Goal: Transaction & Acquisition: Book appointment/travel/reservation

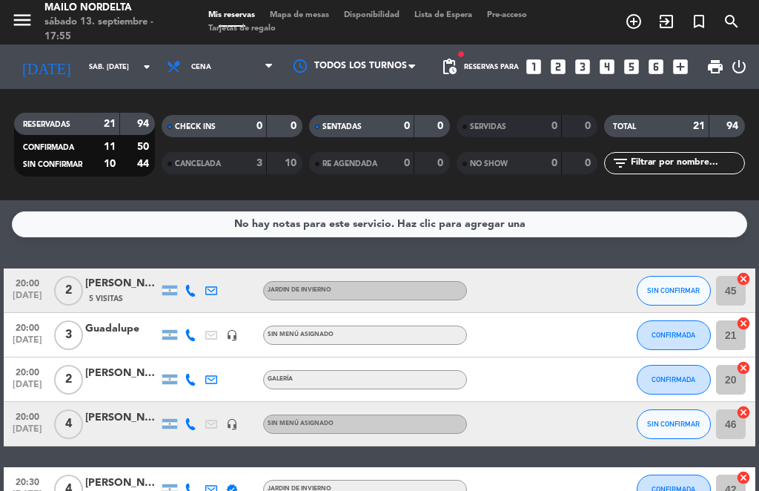
click at [634, 10] on span "add_circle_outline" at bounding box center [634, 21] width 33 height 25
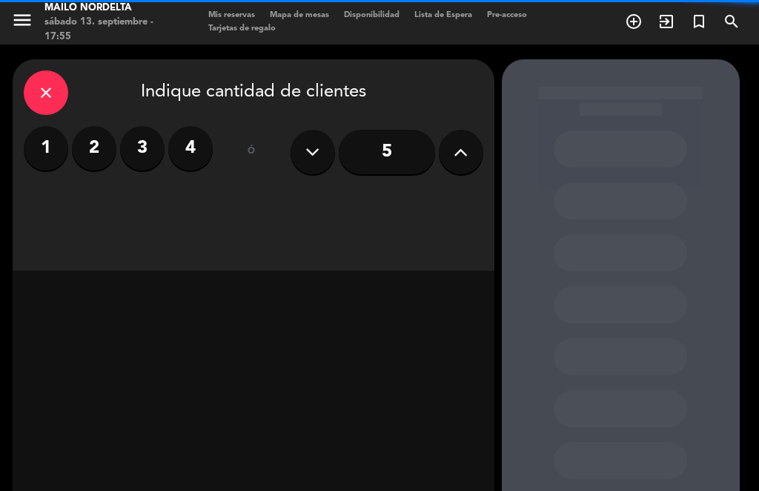
click at [189, 143] on label "4" at bounding box center [190, 148] width 44 height 44
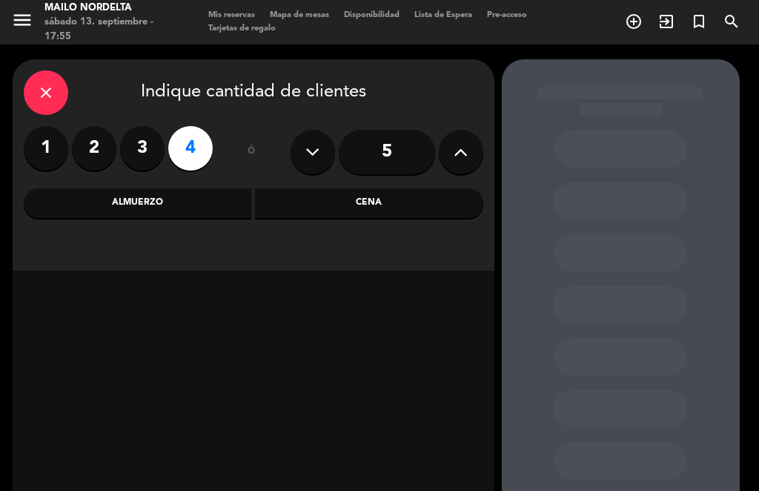
click at [373, 211] on div "Cena" at bounding box center [369, 203] width 228 height 30
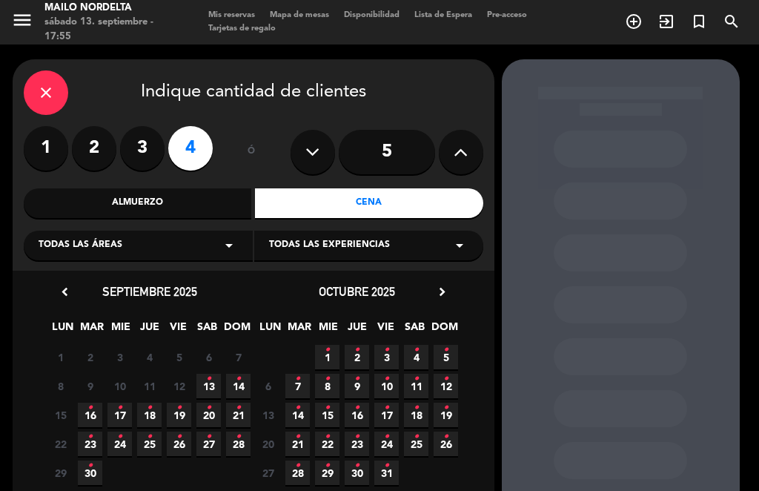
click at [214, 379] on span "13 •" at bounding box center [208, 386] width 24 height 24
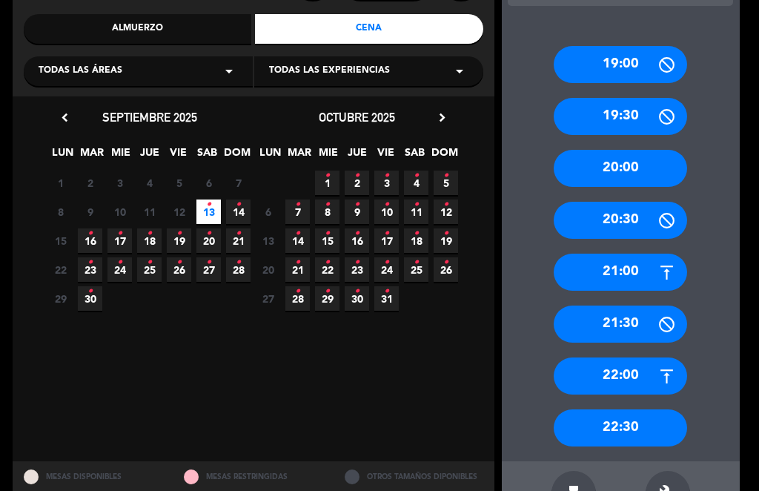
scroll to position [173, 0]
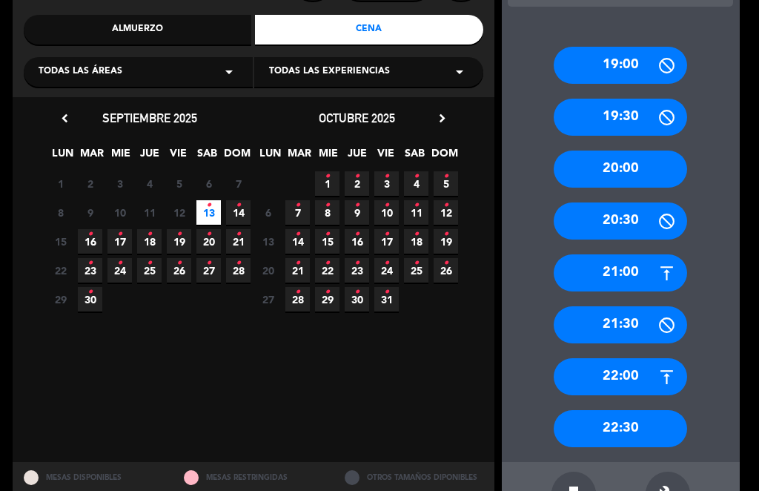
click at [624, 358] on div "22:00" at bounding box center [620, 376] width 133 height 37
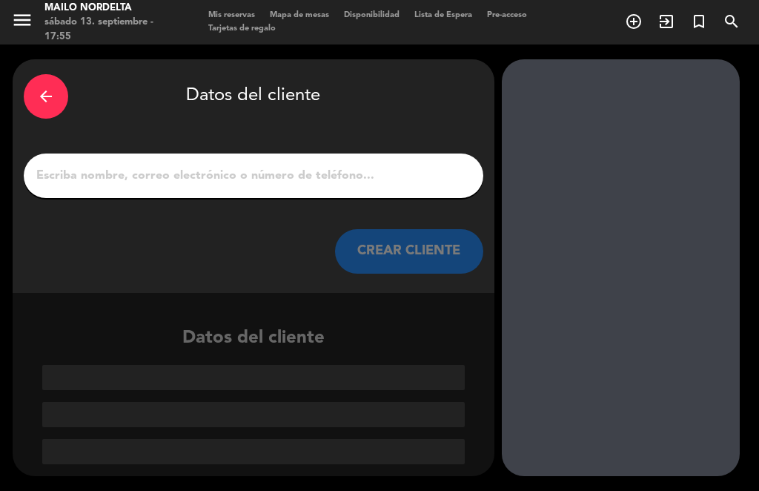
click at [260, 165] on input "1" at bounding box center [253, 175] width 437 height 21
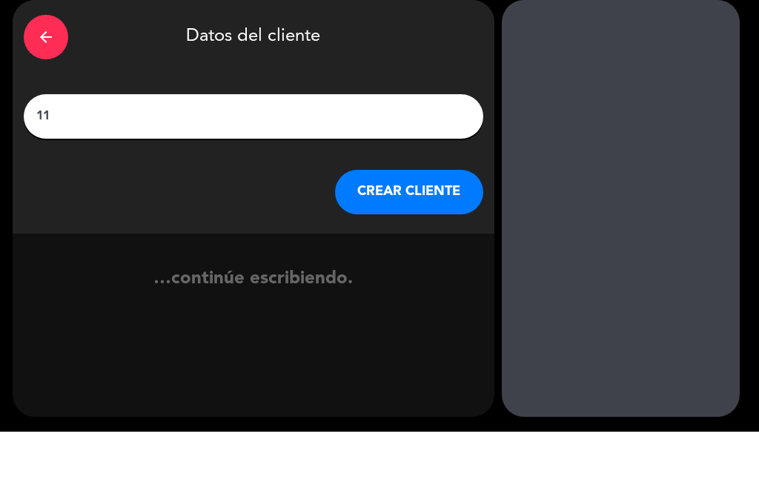
type input "1"
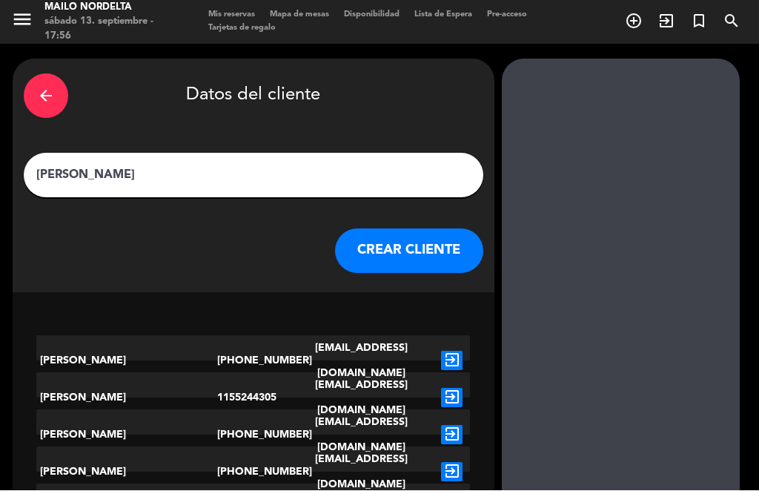
click at [309, 165] on input "[PERSON_NAME]" at bounding box center [253, 175] width 437 height 21
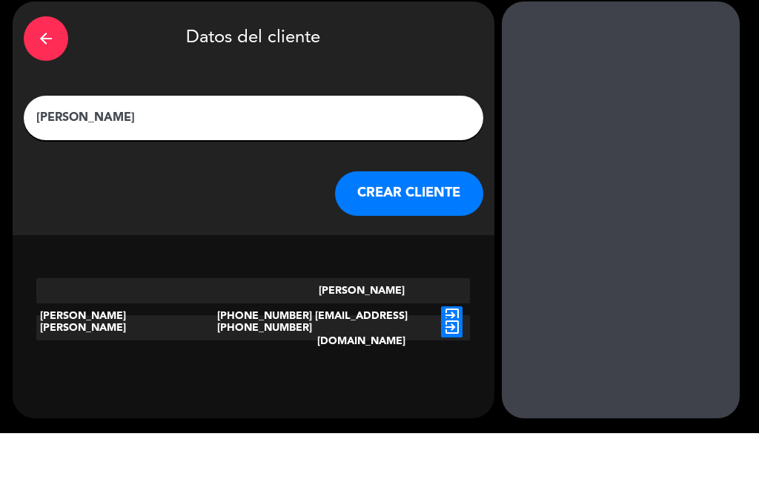
click at [269, 165] on input "[PERSON_NAME]" at bounding box center [253, 175] width 437 height 21
click at [281, 165] on input "[PERSON_NAME]" at bounding box center [253, 175] width 437 height 21
type input "[PERSON_NAME]"
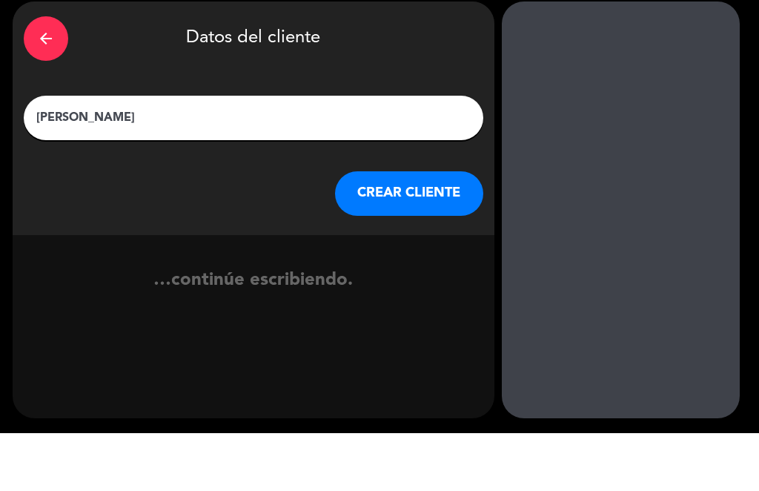
click at [424, 229] on button "CREAR CLIENTE" at bounding box center [409, 251] width 148 height 44
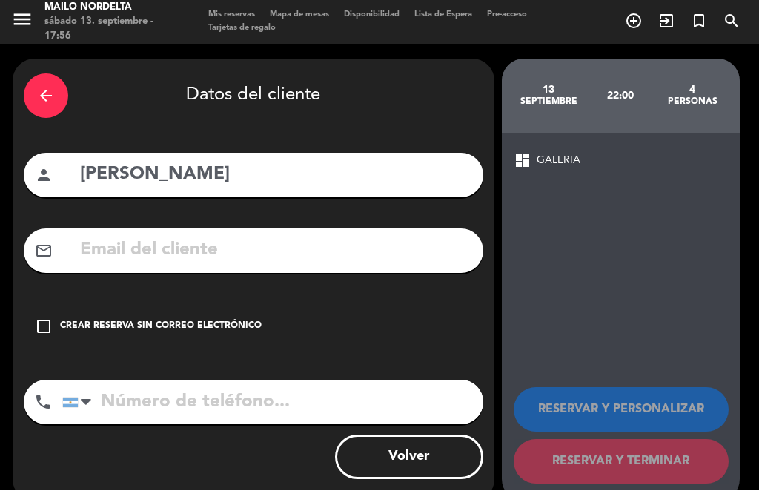
click at [45, 318] on icon "check_box_outline_blank" at bounding box center [44, 327] width 18 height 18
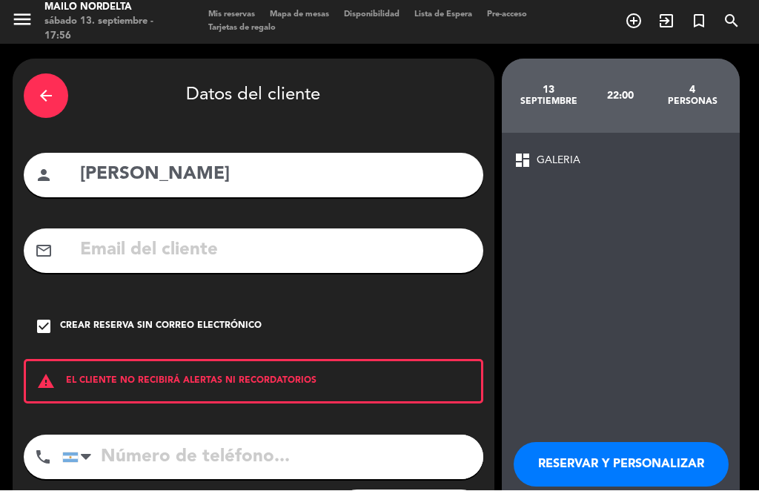
click at [192, 435] on input "tel" at bounding box center [272, 457] width 421 height 44
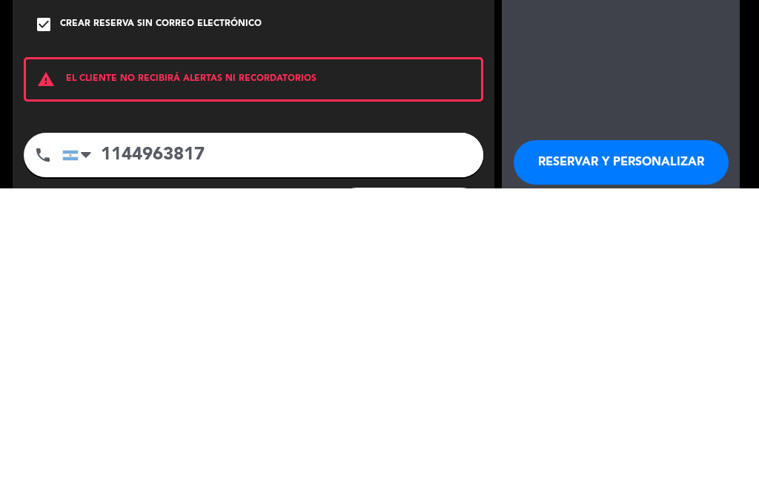
type input "1144963817"
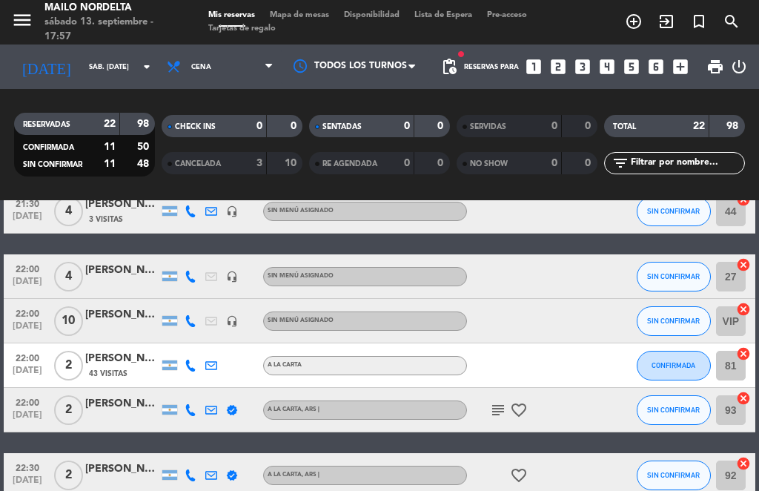
scroll to position [849, 0]
